Goal: Task Accomplishment & Management: Use online tool/utility

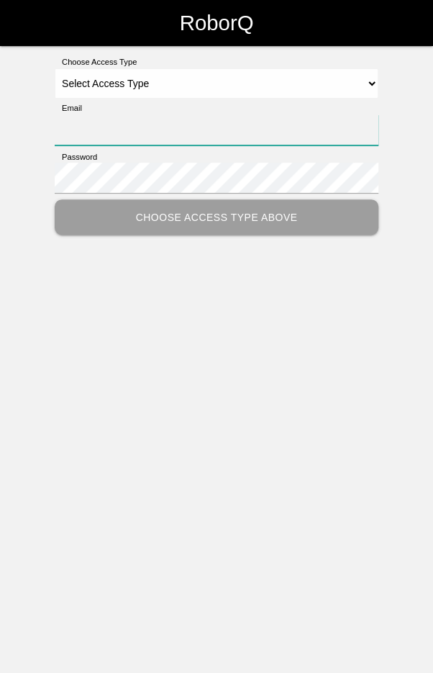
click at [97, 122] on input "Email" at bounding box center [217, 129] width 324 height 31
click at [120, 117] on input "Email" at bounding box center [217, 129] width 324 height 31
click at [235, 125] on input "Email" at bounding box center [217, 129] width 324 height 31
type input "[EMAIL_ADDRESS][DOMAIN_NAME]"
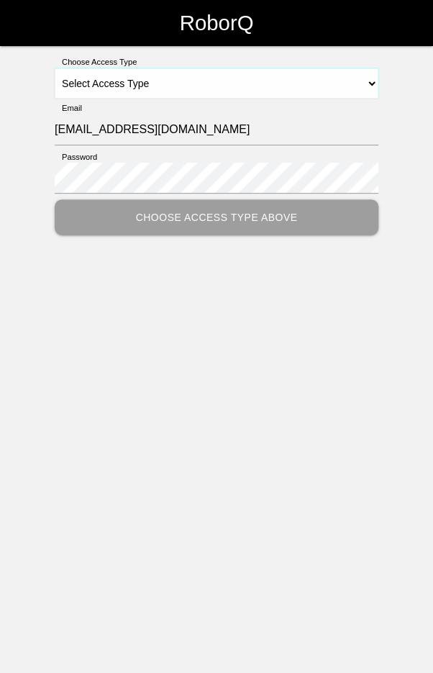
click at [263, 82] on select "Select Access Type Admin Customer Supervisor Worker" at bounding box center [217, 83] width 324 height 30
select select "Worker"
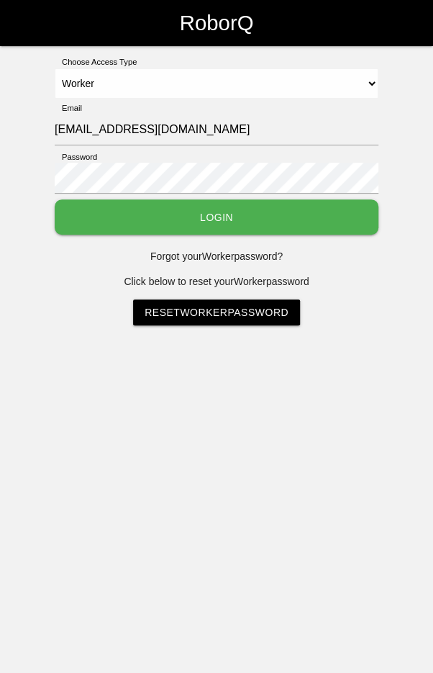
click at [288, 217] on button "Login" at bounding box center [217, 216] width 324 height 35
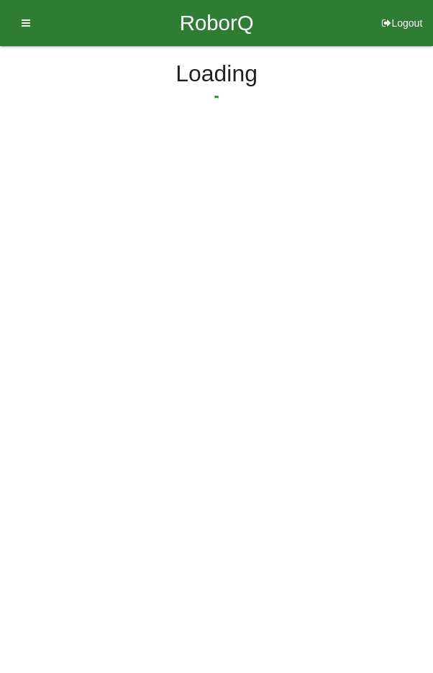
click at [161, 206] on html "RoborQ Logout Loading Dashboard Profile Add Companions Work Instructions Knowle…" at bounding box center [216, 104] width 433 height 208
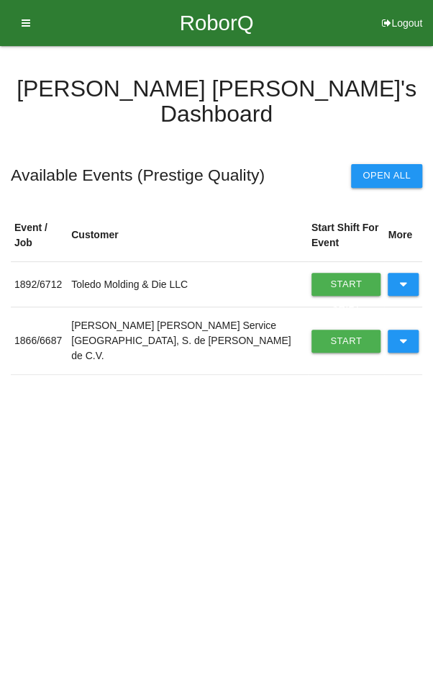
click at [404, 273] on icon at bounding box center [404, 284] width 8 height 23
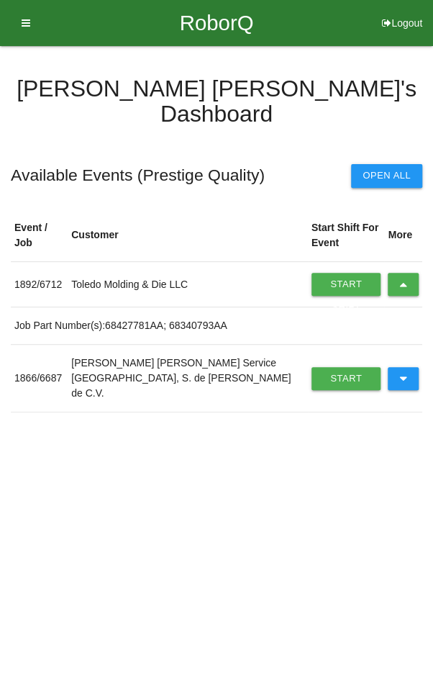
click at [402, 273] on icon at bounding box center [404, 284] width 8 height 23
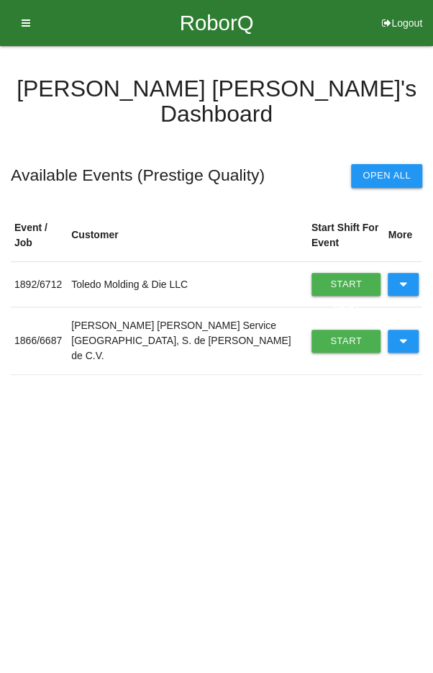
click at [410, 330] on button at bounding box center [403, 341] width 31 height 23
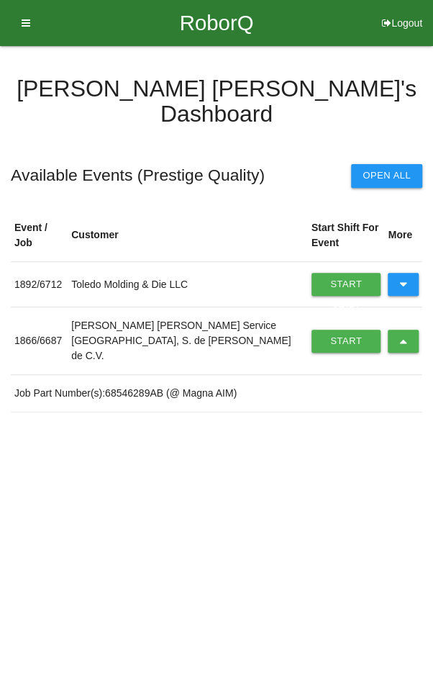
click at [321, 330] on link "Start Shift" at bounding box center [347, 341] width 70 height 23
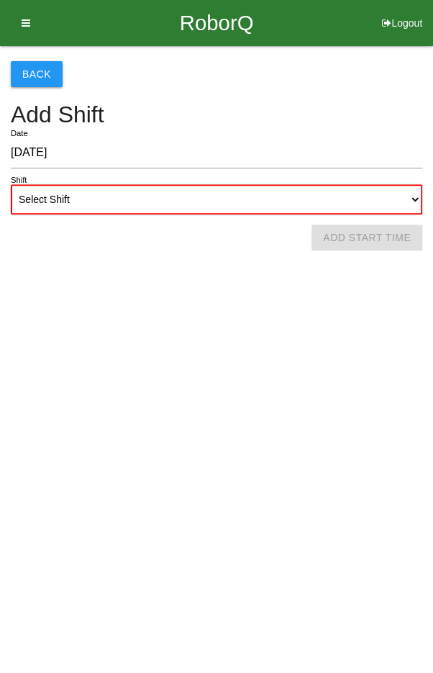
click at [305, 202] on select "Select Shift 1st Shift 2nd Shift 3rd Shift 4th Shift" at bounding box center [217, 199] width 412 height 30
select select "2"
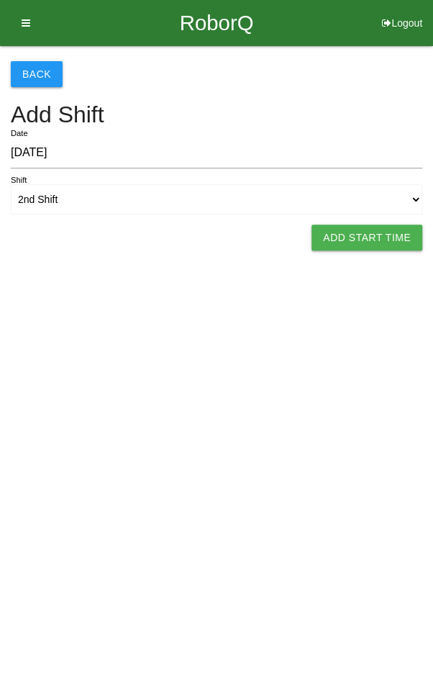
click at [369, 229] on button "Add Start Time" at bounding box center [367, 238] width 111 height 26
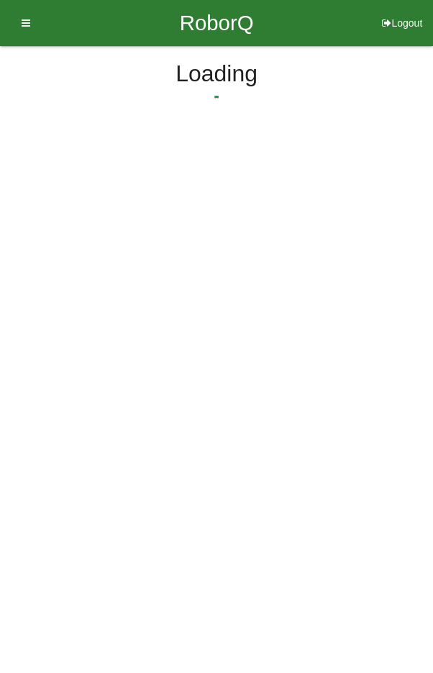
select select "2"
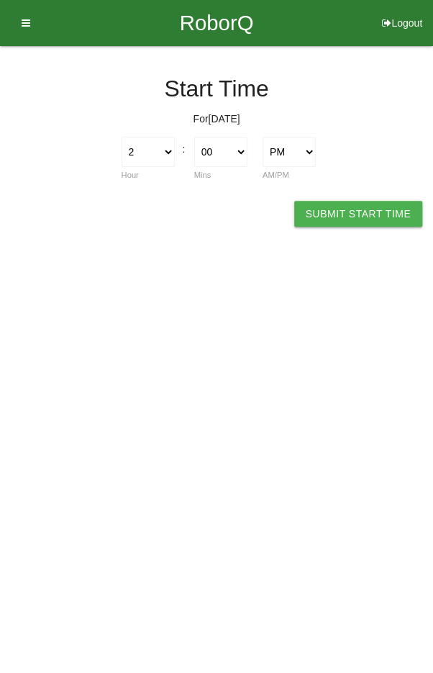
click at [338, 202] on button "Submit Start Time" at bounding box center [358, 214] width 128 height 26
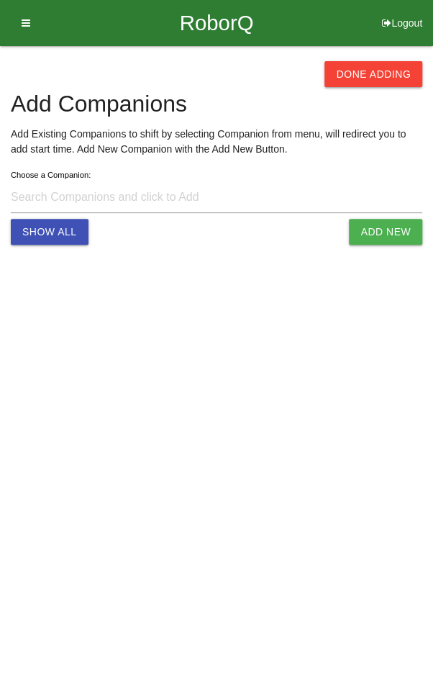
click at [375, 67] on button "Done Adding" at bounding box center [374, 74] width 98 height 26
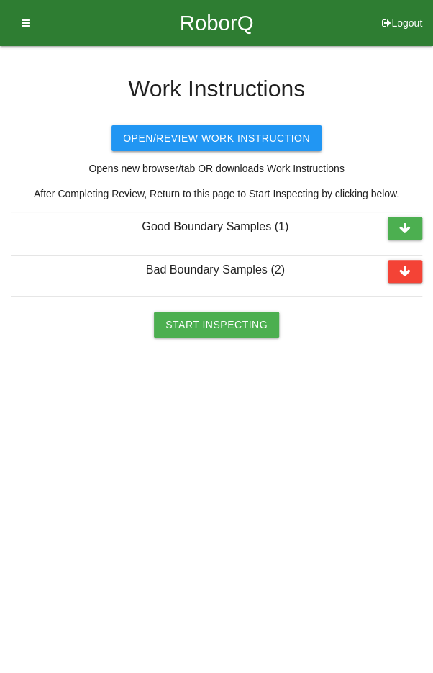
click at [226, 325] on button "Start Inspecting" at bounding box center [216, 325] width 125 height 26
